Goal: Find specific page/section

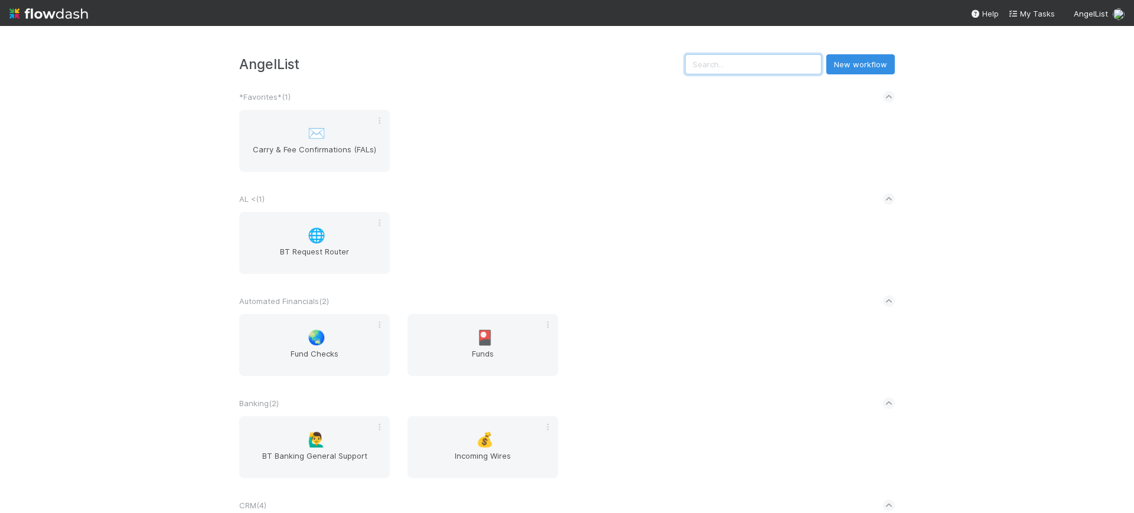
click at [727, 62] on input "text" at bounding box center [753, 64] width 136 height 20
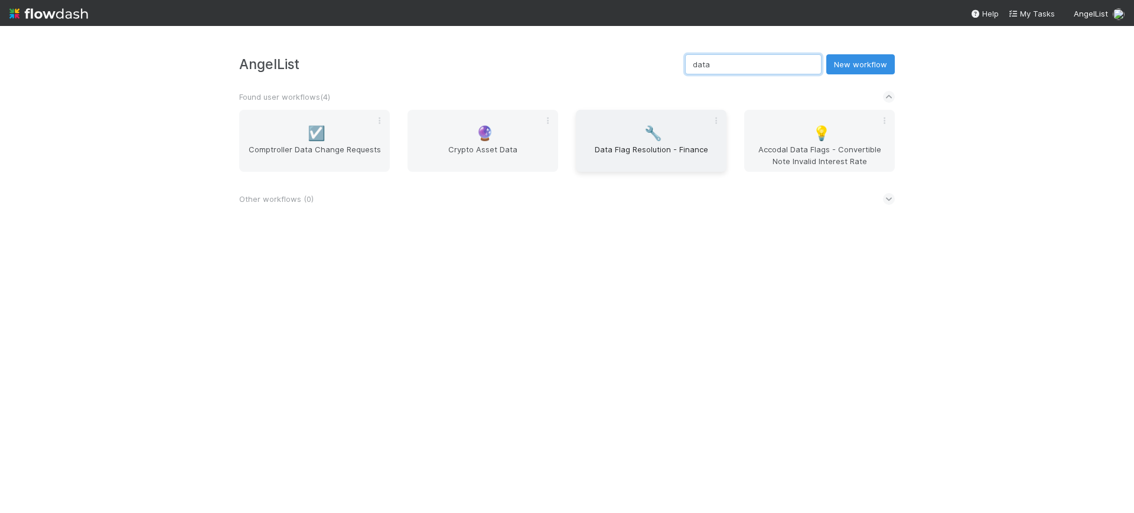
type input "data"
click at [659, 148] on span "Data Flag Resolution - Finance" at bounding box center [650, 155] width 141 height 24
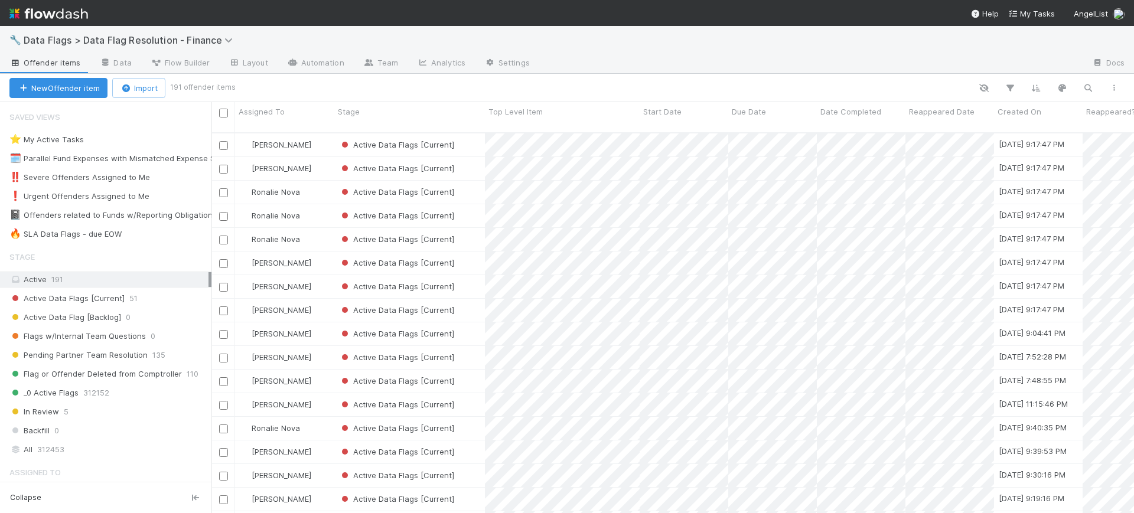
scroll to position [379, 911]
click at [156, 236] on div "🔥 SLA Data Flags - due EOW 1" at bounding box center [110, 234] width 202 height 15
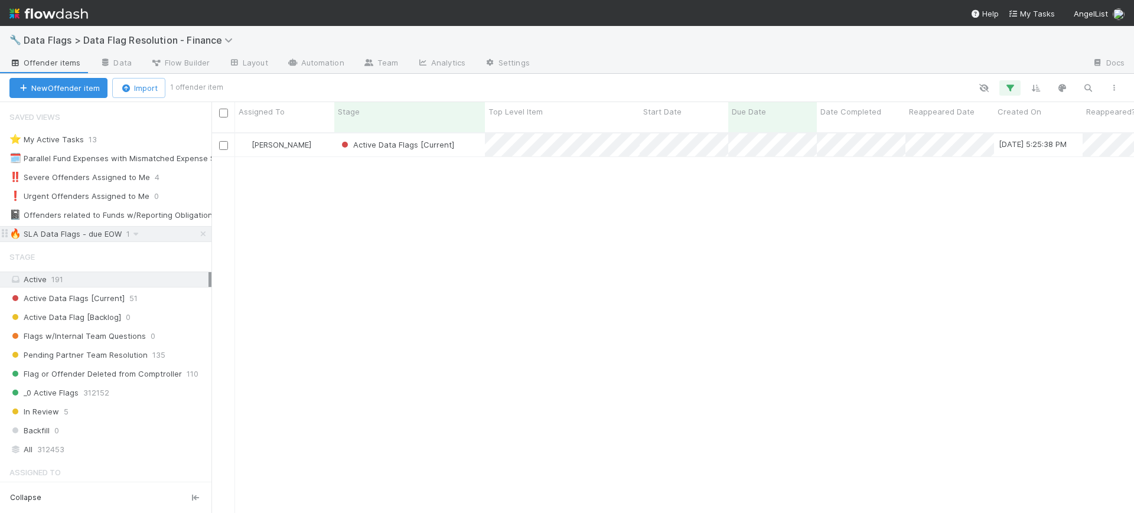
scroll to position [379, 911]
